Goal: Task Accomplishment & Management: Use online tool/utility

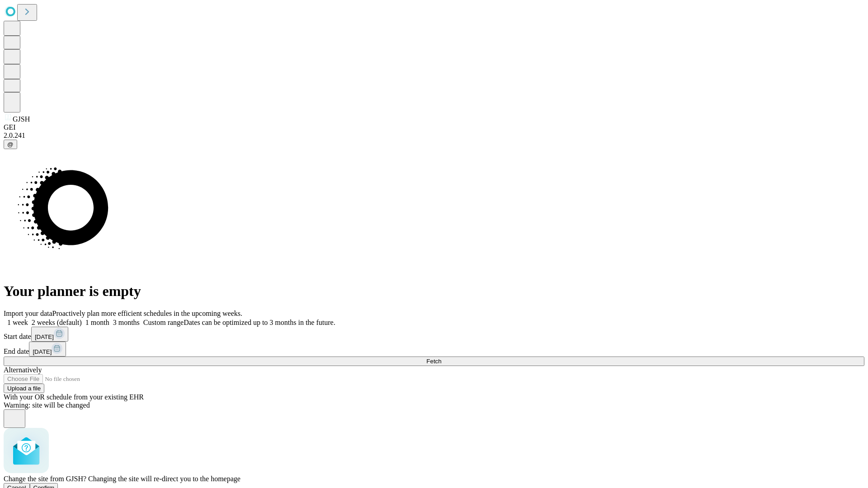
click at [55, 485] on span "Confirm" at bounding box center [43, 488] width 21 height 7
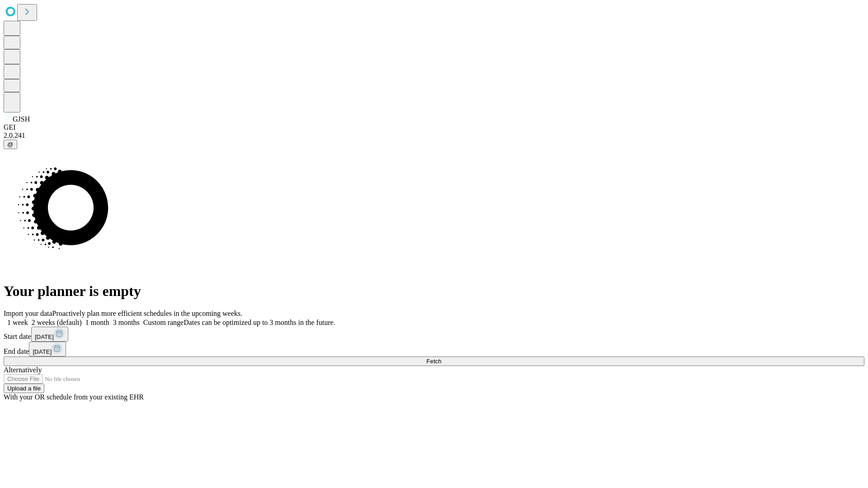
click at [109, 319] on label "1 month" at bounding box center [96, 323] width 28 height 8
click at [441, 358] on span "Fetch" at bounding box center [434, 361] width 15 height 7
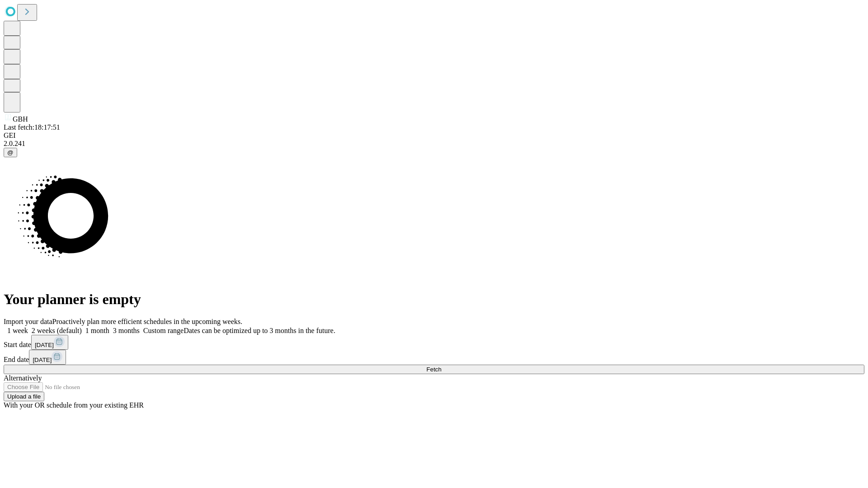
click at [109, 327] on label "1 month" at bounding box center [96, 331] width 28 height 8
click at [441, 366] on span "Fetch" at bounding box center [434, 369] width 15 height 7
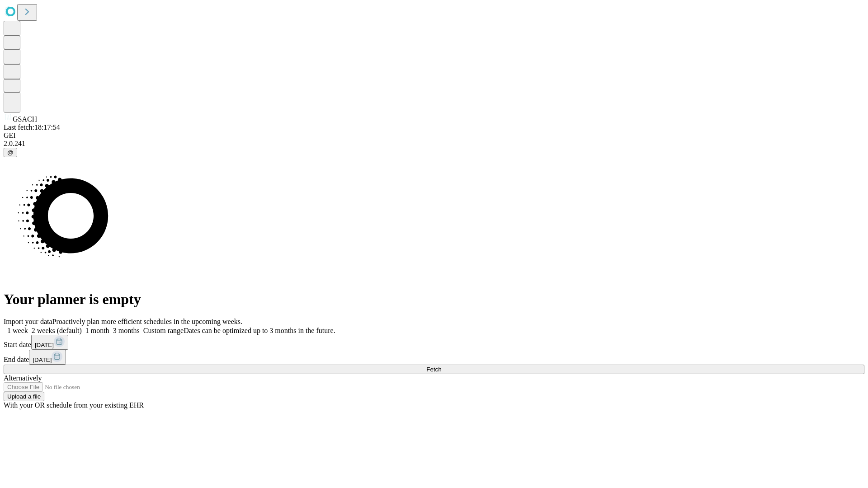
click at [109, 327] on label "1 month" at bounding box center [96, 331] width 28 height 8
click at [441, 366] on span "Fetch" at bounding box center [434, 369] width 15 height 7
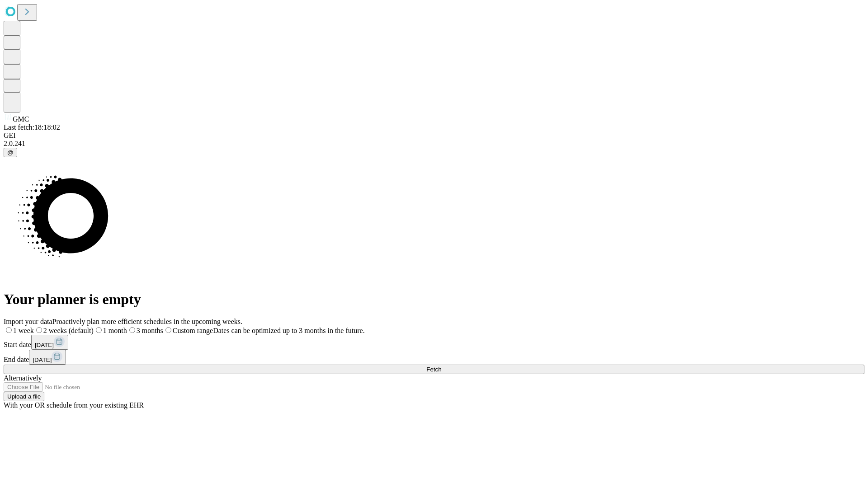
click at [127, 327] on label "1 month" at bounding box center [110, 331] width 33 height 8
click at [441, 366] on span "Fetch" at bounding box center [434, 369] width 15 height 7
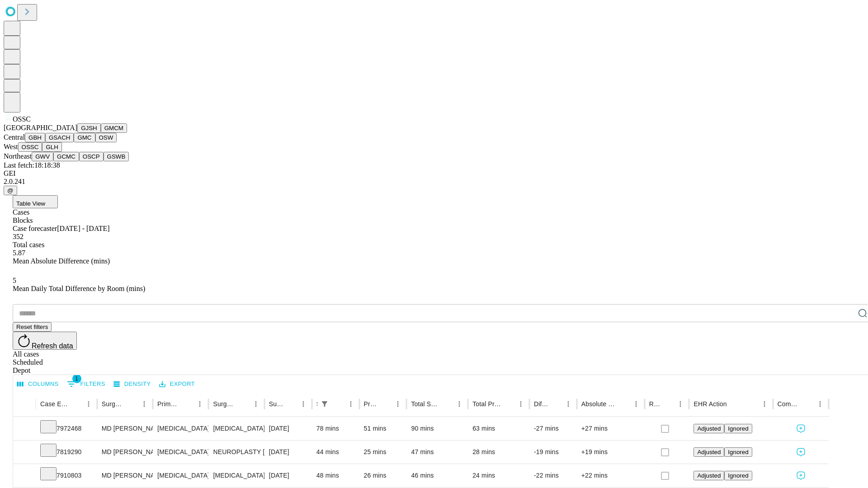
click at [62, 152] on button "GLH" at bounding box center [51, 146] width 19 height 9
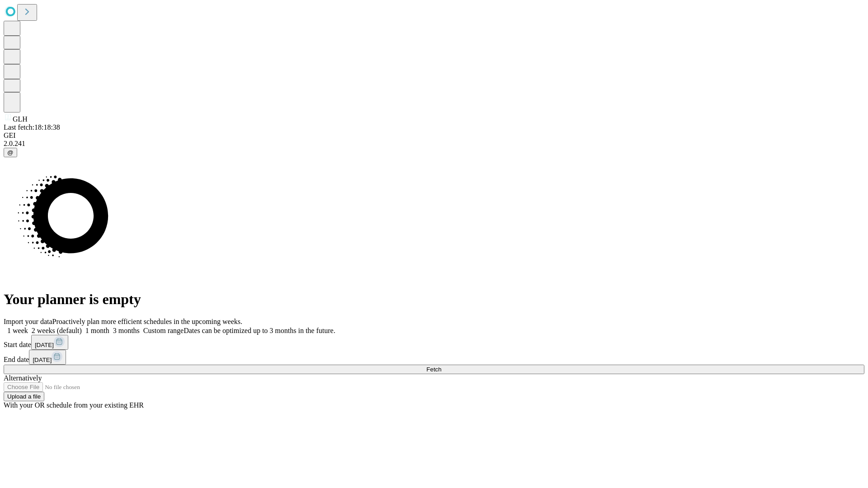
click at [109, 327] on label "1 month" at bounding box center [96, 331] width 28 height 8
click at [441, 366] on span "Fetch" at bounding box center [434, 369] width 15 height 7
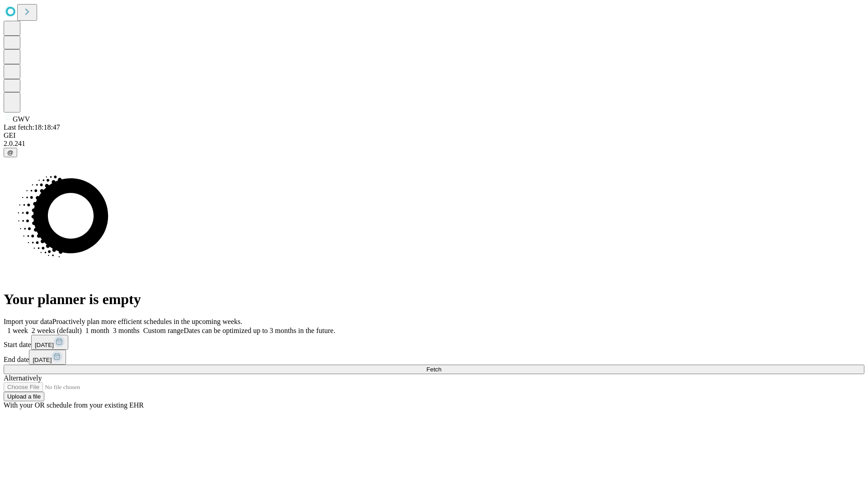
click at [109, 327] on label "1 month" at bounding box center [96, 331] width 28 height 8
click at [441, 366] on span "Fetch" at bounding box center [434, 369] width 15 height 7
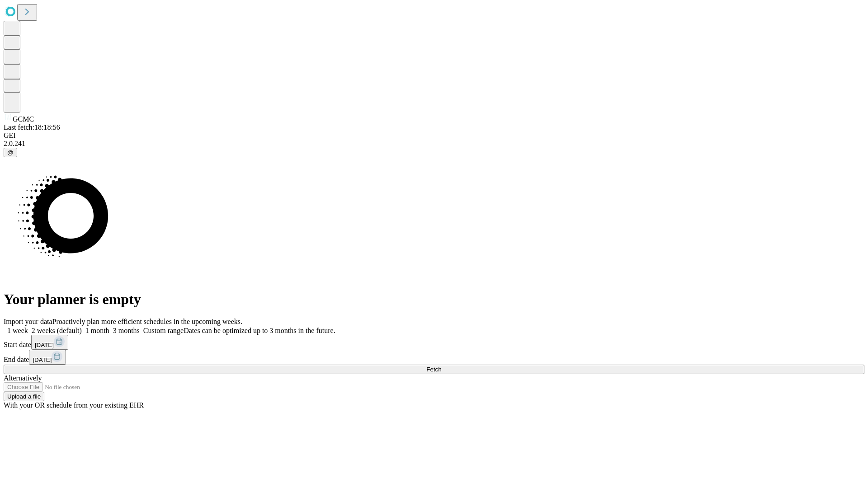
click at [109, 327] on label "1 month" at bounding box center [96, 331] width 28 height 8
click at [441, 366] on span "Fetch" at bounding box center [434, 369] width 15 height 7
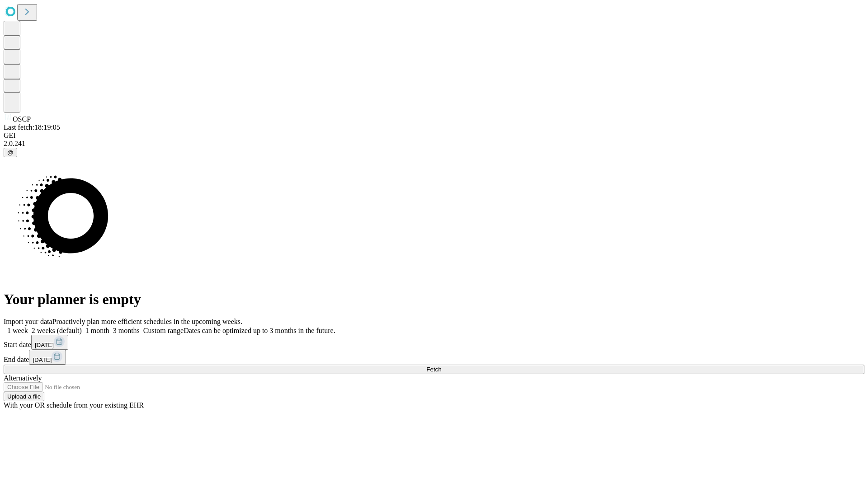
click at [109, 327] on label "1 month" at bounding box center [96, 331] width 28 height 8
click at [441, 366] on span "Fetch" at bounding box center [434, 369] width 15 height 7
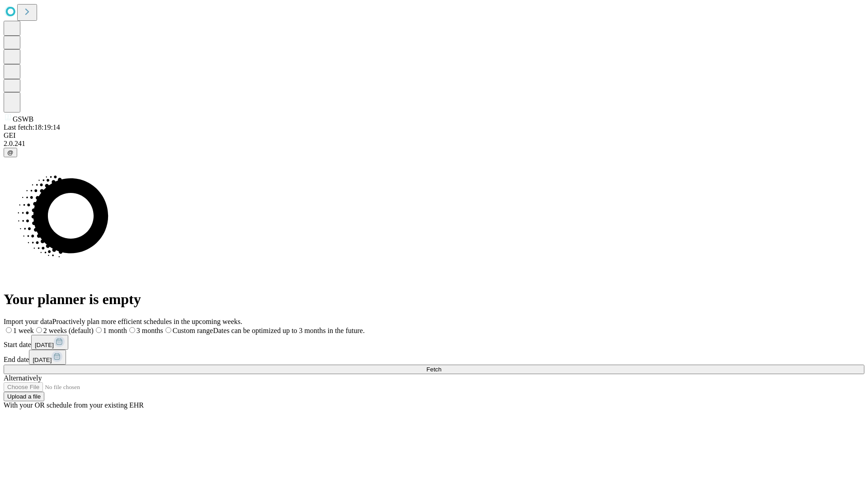
click at [127, 327] on label "1 month" at bounding box center [110, 331] width 33 height 8
click at [441, 366] on span "Fetch" at bounding box center [434, 369] width 15 height 7
